Goal: Navigation & Orientation: Find specific page/section

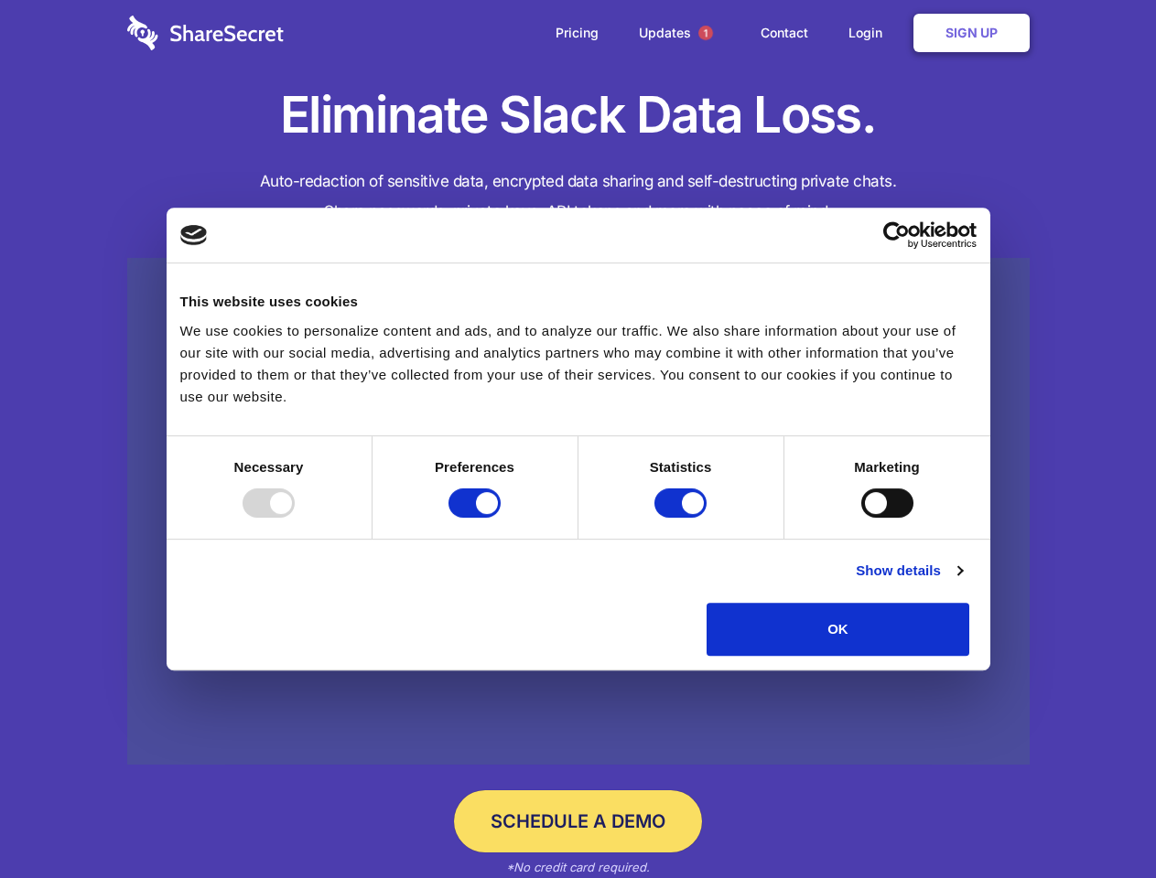
click at [295, 518] on div at bounding box center [268, 503] width 52 height 29
click at [500, 518] on input "Preferences" at bounding box center [474, 503] width 52 height 29
checkbox input "false"
click at [683, 518] on input "Statistics" at bounding box center [680, 503] width 52 height 29
checkbox input "false"
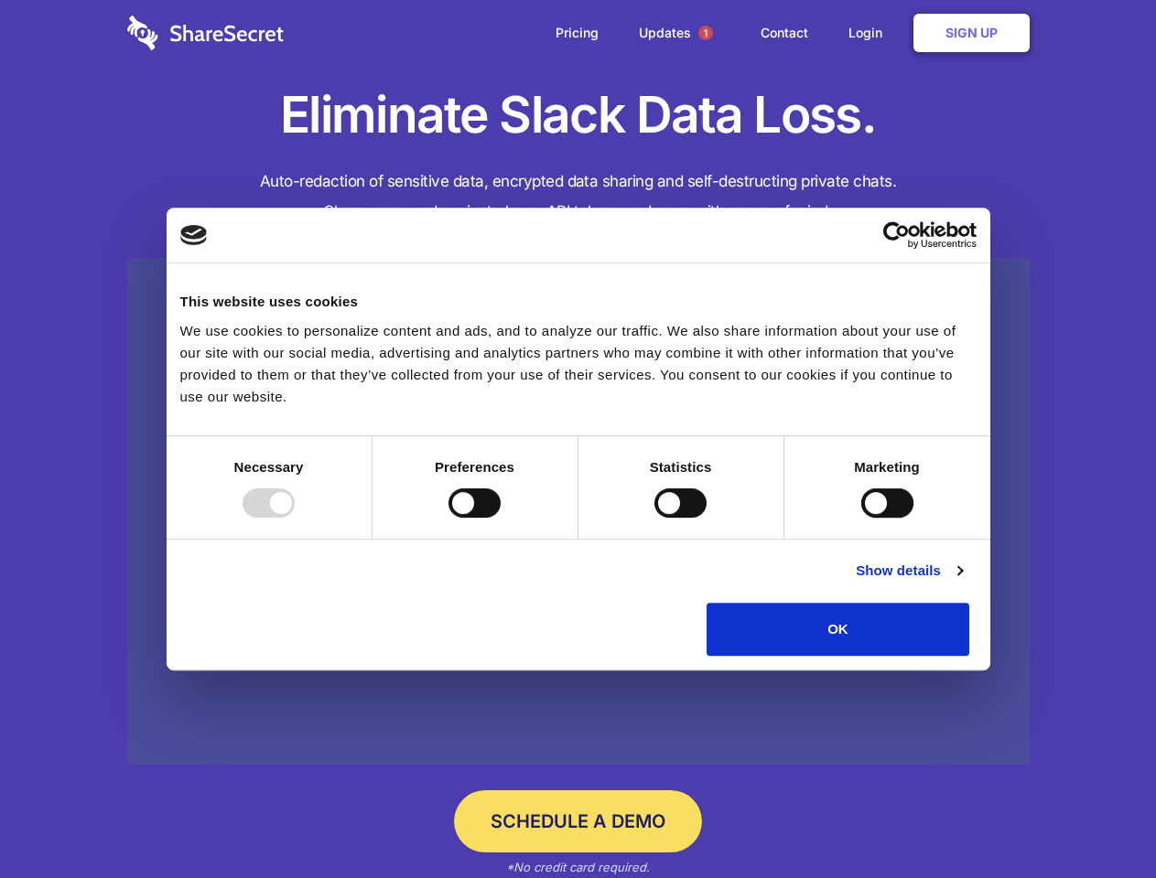
click at [861, 518] on input "Marketing" at bounding box center [887, 503] width 52 height 29
checkbox input "true"
click at [962, 582] on link "Show details" at bounding box center [908, 571] width 106 height 22
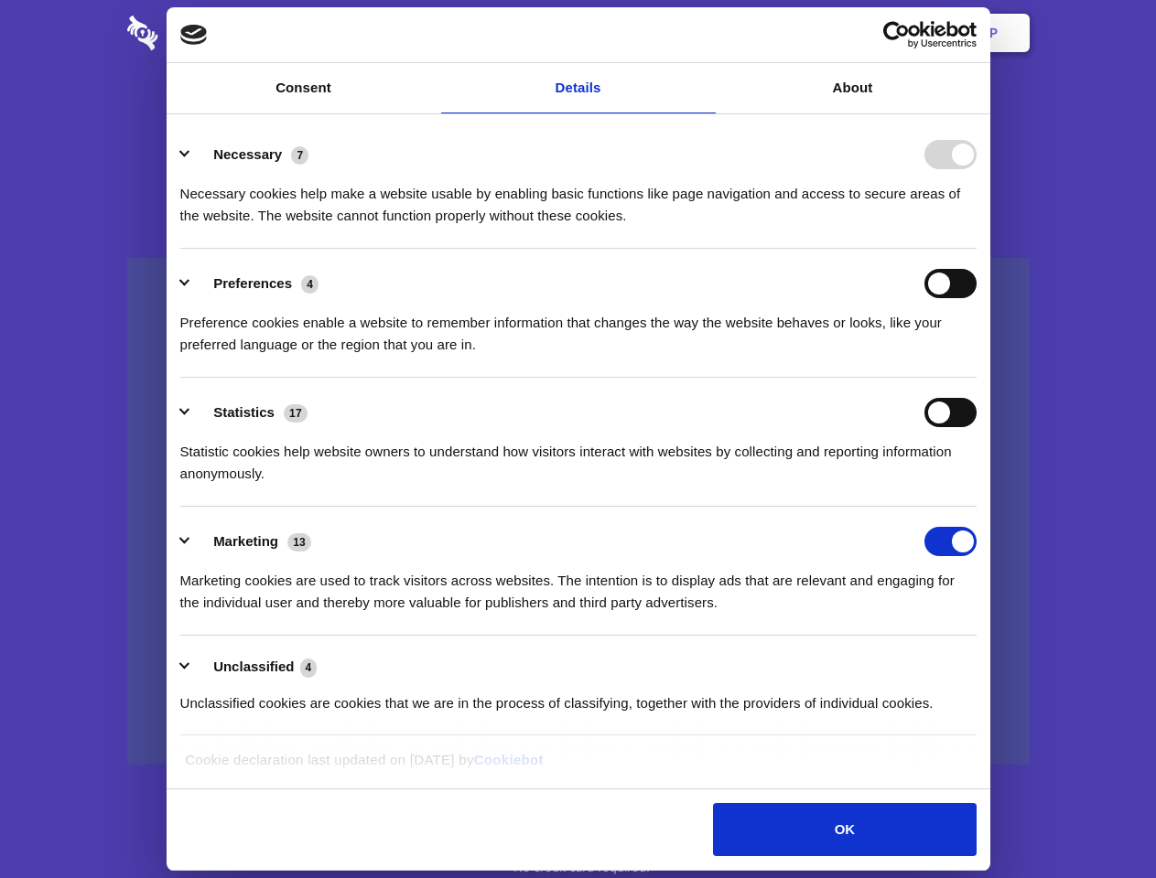
click at [976, 249] on li "Necessary 7 Necessary cookies help make a website usable by enabling basic func…" at bounding box center [578, 184] width 796 height 129
click at [705, 33] on span "1" at bounding box center [705, 33] width 15 height 15
